Goal: Transaction & Acquisition: Purchase product/service

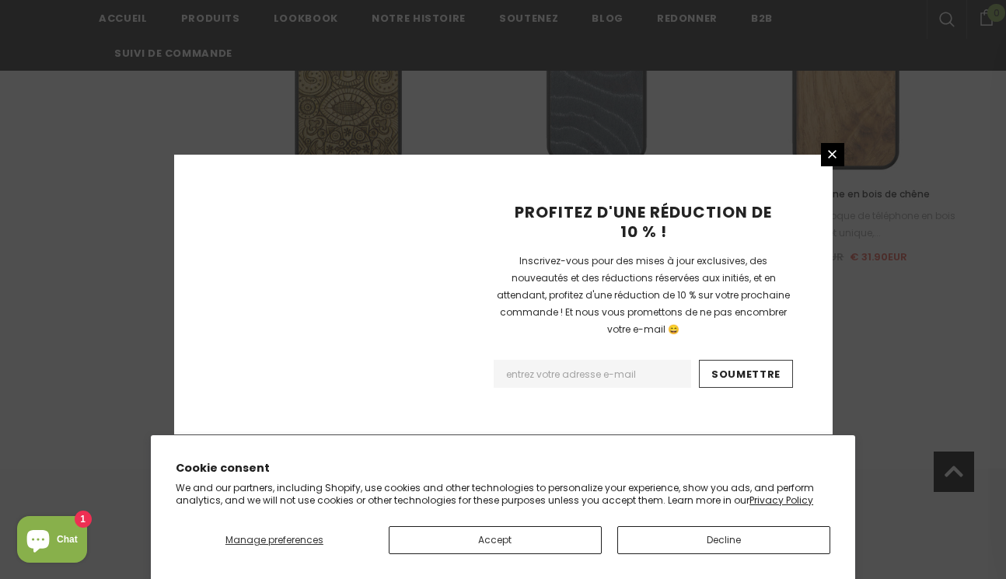
scroll to position [1911, 0]
